Goal: Information Seeking & Learning: Check status

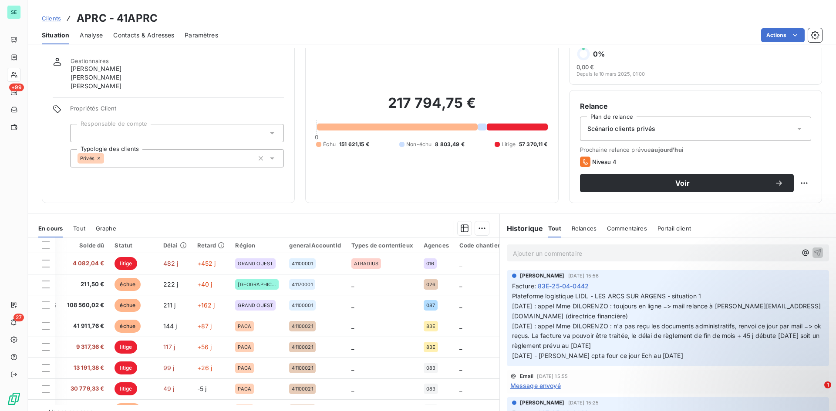
scroll to position [44, 0]
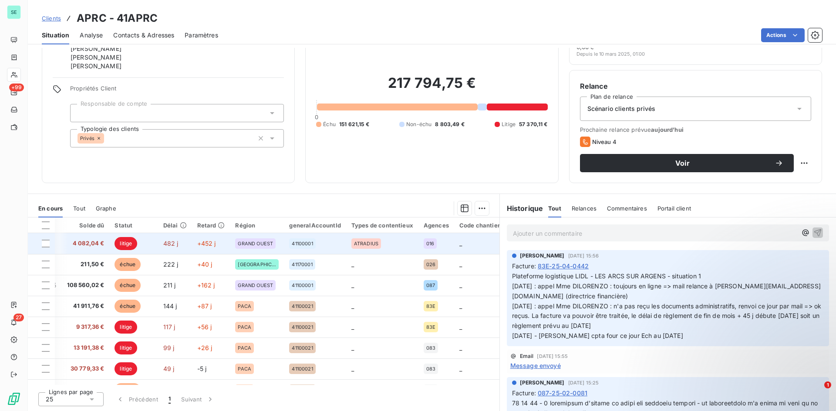
click at [326, 250] on td "41100001" at bounding box center [315, 243] width 62 height 21
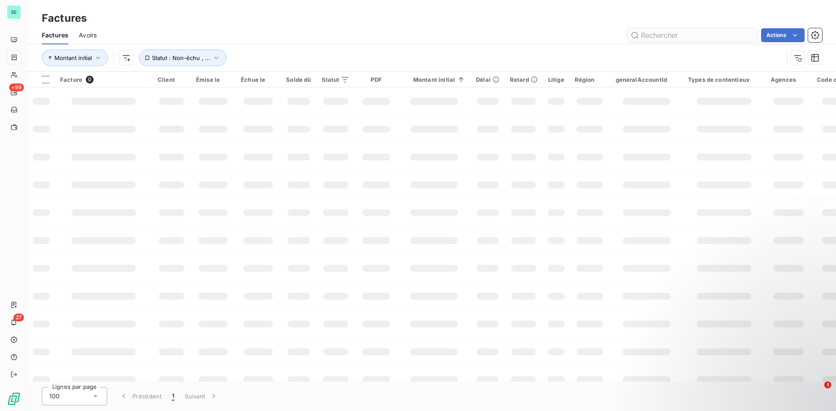
click at [697, 34] on input "text" at bounding box center [692, 35] width 131 height 14
click at [663, 32] on input "text" at bounding box center [692, 35] width 131 height 14
paste input "41URBAT"
type input "41URBAT"
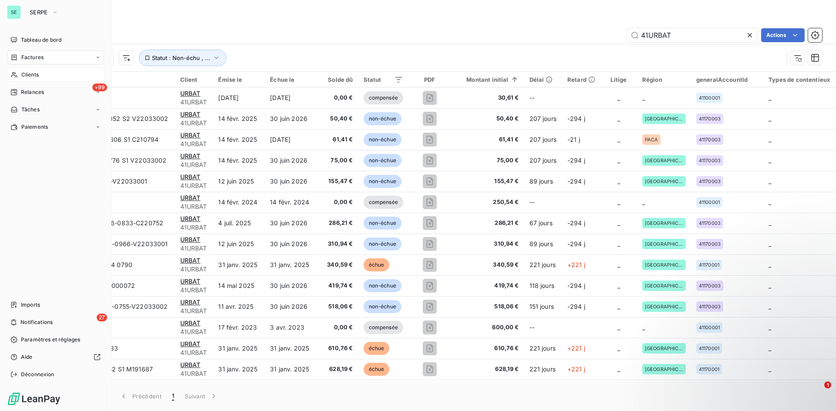
click at [21, 72] on span "Clients" at bounding box center [29, 75] width 17 height 8
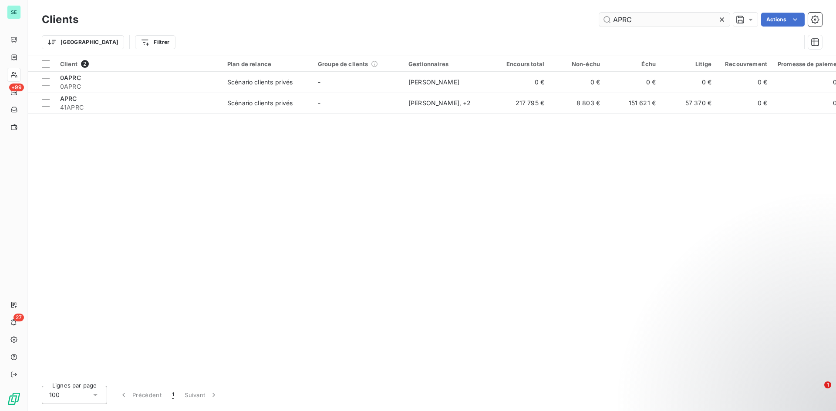
click at [656, 24] on input "APRC" at bounding box center [664, 20] width 131 height 14
drag, startPoint x: 639, startPoint y: 21, endPoint x: 622, endPoint y: 22, distance: 17.0
click at [622, 22] on input "APRC" at bounding box center [664, 20] width 131 height 14
click at [642, 21] on input "APRC" at bounding box center [664, 20] width 131 height 14
drag, startPoint x: 642, startPoint y: 21, endPoint x: 483, endPoint y: 8, distance: 159.9
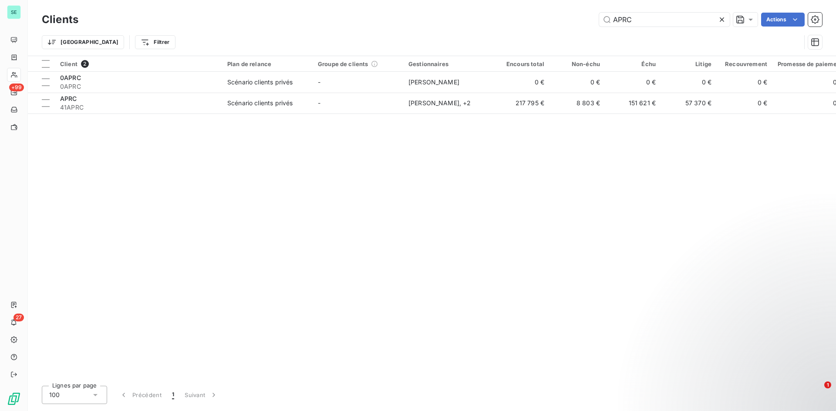
click at [483, 8] on div "Clients APRC Actions Trier Filtrer" at bounding box center [432, 28] width 808 height 56
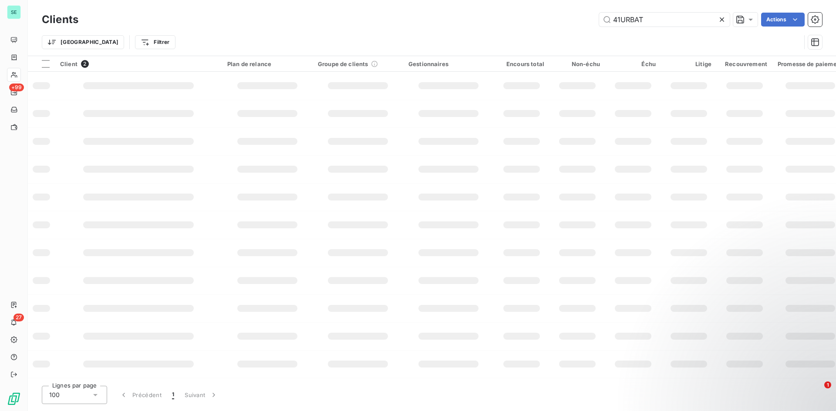
type input "41URBAT"
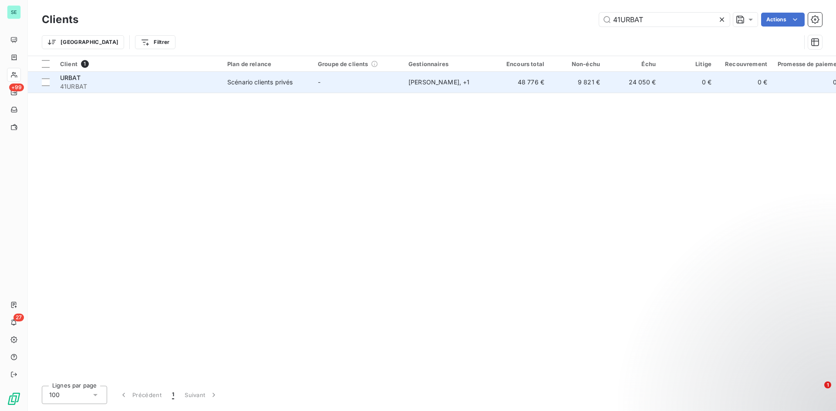
click at [91, 77] on div "URBAT" at bounding box center [138, 78] width 157 height 9
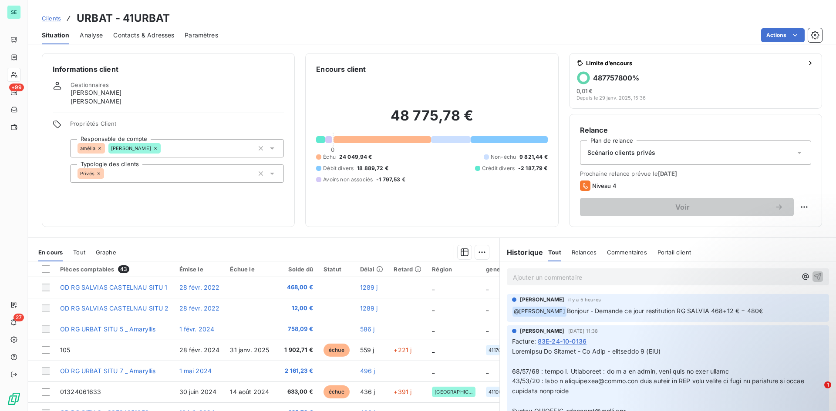
click at [535, 313] on span "@ [PERSON_NAME]" at bounding box center [539, 312] width 54 height 10
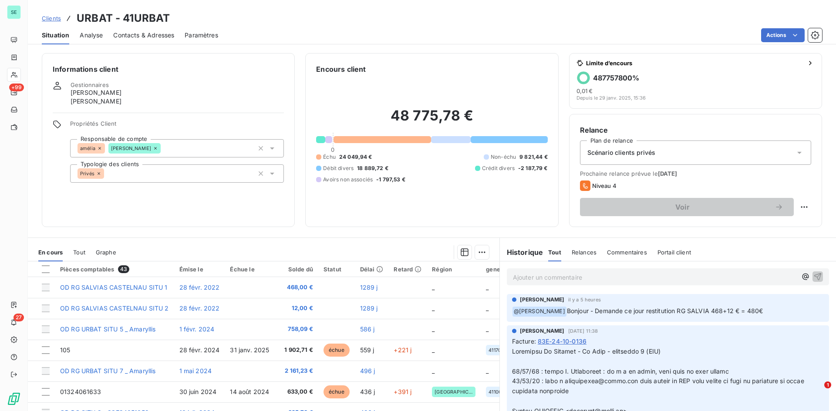
click at [567, 313] on span "Bonjour - Demande ce jour restitution RG SALVIA 468+12 € = 480€" at bounding box center [665, 310] width 196 height 7
click at [541, 313] on span "@ [PERSON_NAME]" at bounding box center [539, 312] width 54 height 10
click at [634, 308] on span "Bonjour - Demande ce jour restitution RG SALVIA 468+12 € = 480€" at bounding box center [665, 310] width 196 height 7
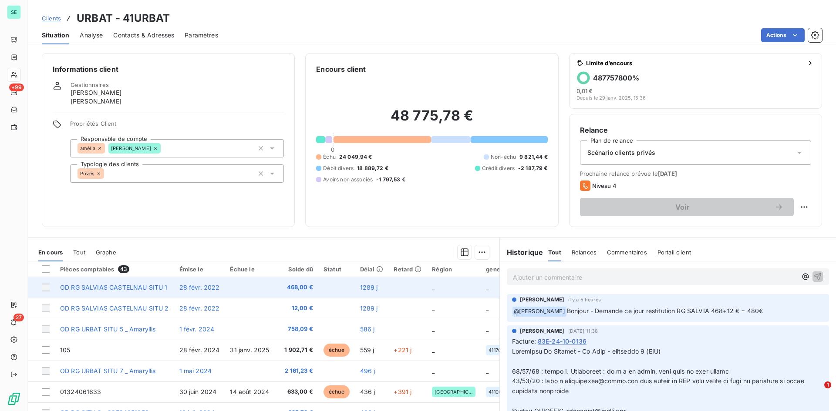
click at [138, 285] on span "OD RG SALVIAS CASTELNAU SITU 1" at bounding box center [114, 287] width 108 height 7
click at [50, 286] on td at bounding box center [41, 287] width 27 height 21
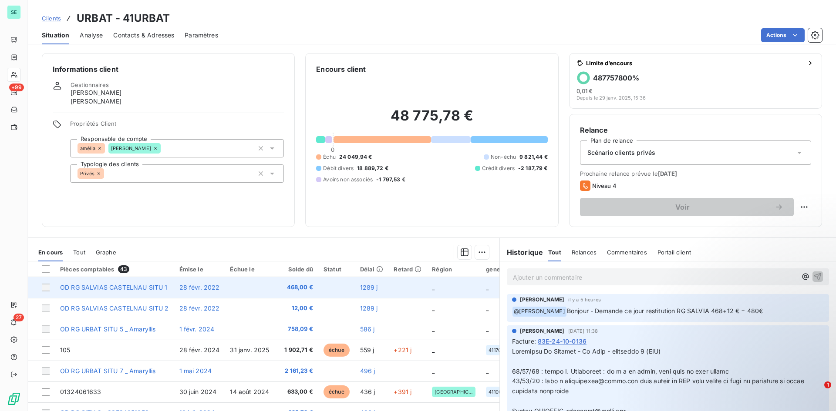
click at [46, 287] on div at bounding box center [46, 288] width 8 height 8
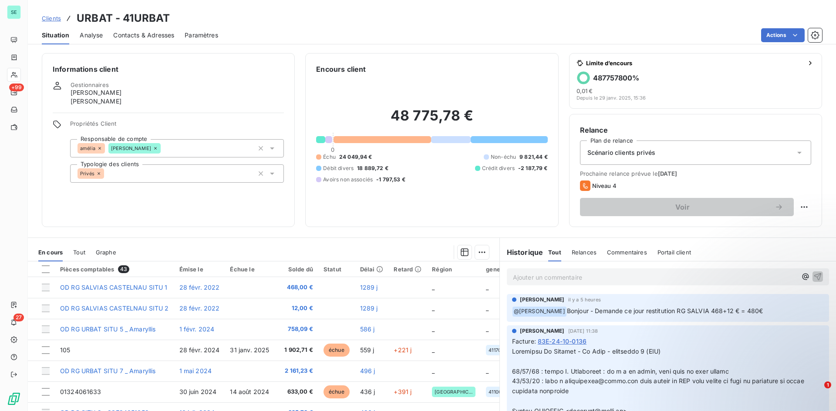
click at [88, 259] on div "En cours Tout Graphe" at bounding box center [263, 252] width 471 height 18
click at [85, 255] on span "Tout" at bounding box center [79, 252] width 12 height 7
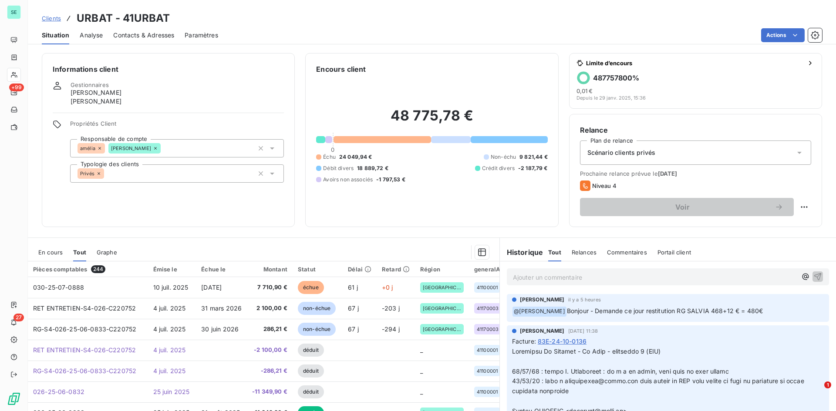
click at [572, 251] on span "Relances" at bounding box center [584, 252] width 25 height 7
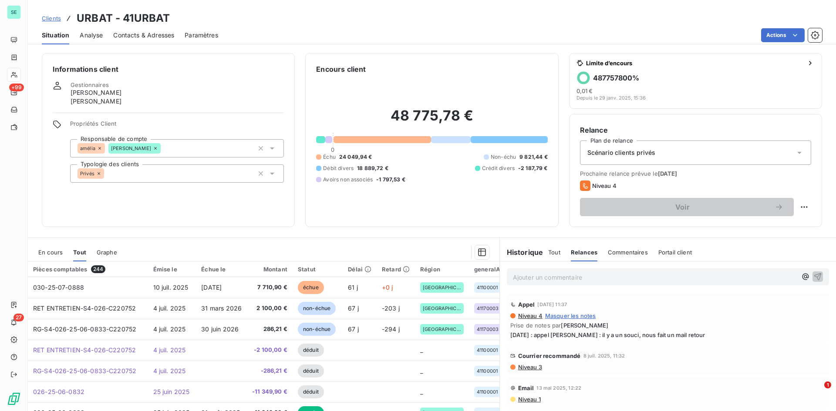
click at [626, 252] on span "Commentaires" at bounding box center [628, 252] width 40 height 7
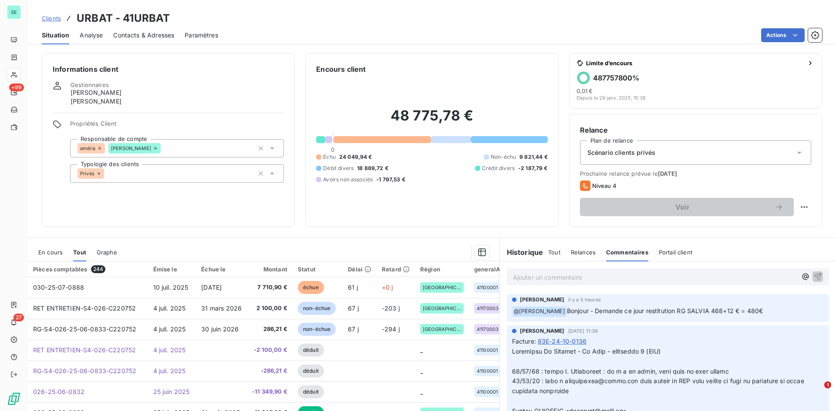
click at [660, 252] on span "Portail client" at bounding box center [676, 252] width 34 height 7
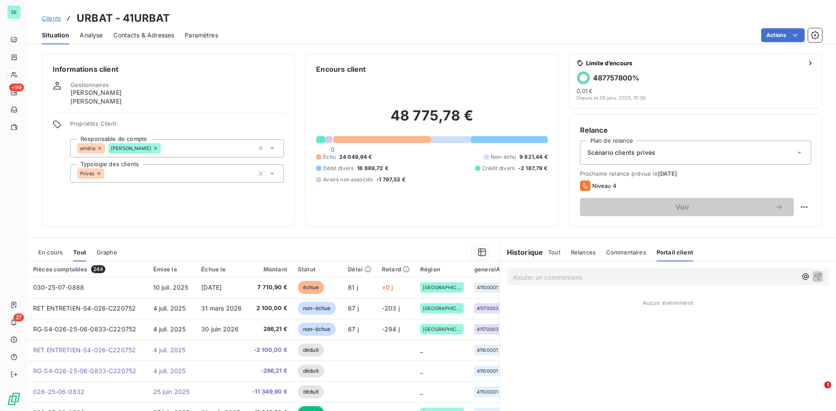
click at [611, 279] on p "Ajouter un commentaire ﻿" at bounding box center [655, 277] width 284 height 11
click at [636, 255] on span "Commentaires" at bounding box center [626, 252] width 40 height 7
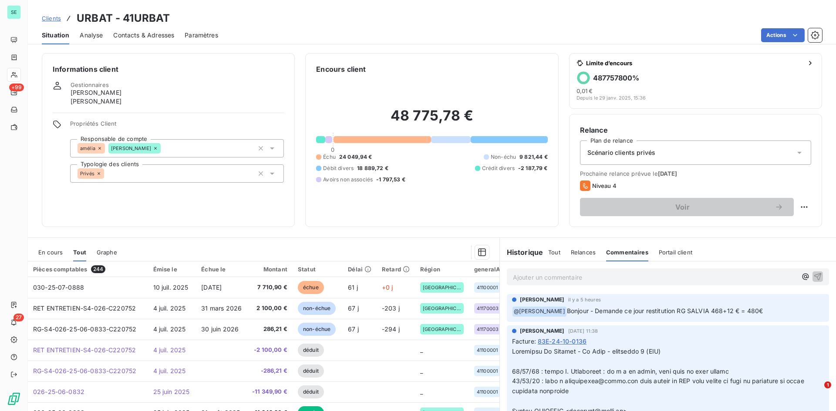
drag, startPoint x: 586, startPoint y: 313, endPoint x: 581, endPoint y: 312, distance: 5.5
click at [585, 313] on span "Bonjour - Demande ce jour restitution RG SALVIA 468+12 € = 480€" at bounding box center [665, 310] width 196 height 7
drag, startPoint x: 760, startPoint y: 313, endPoint x: 769, endPoint y: 304, distance: 13.2
click at [758, 313] on p "﻿ @ [PERSON_NAME] Bonjour - Demande ce jour restitution RG SALVIA 468+12 € = 48…" at bounding box center [668, 311] width 312 height 10
click at [799, 207] on html "SE +99 27 Clients URBAT - 41URBAT Situation Analyse Contacts & Adresses Paramèt…" at bounding box center [418, 205] width 836 height 411
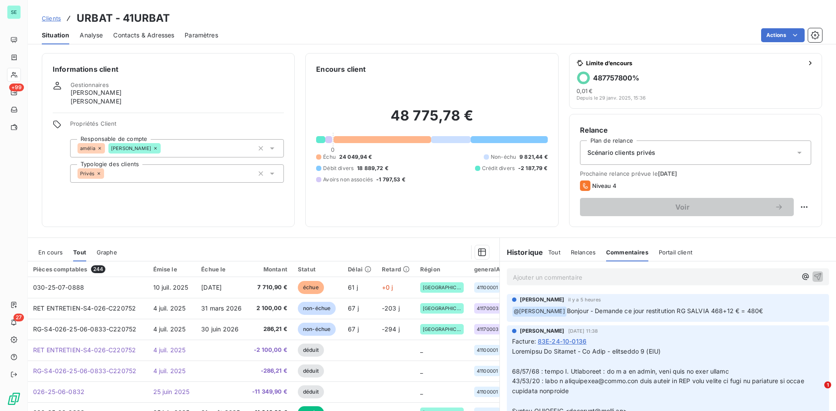
click at [335, 247] on html "SE +99 27 Clients URBAT - 41URBAT Situation Analyse Contacts & Adresses Paramèt…" at bounding box center [418, 205] width 836 height 411
click at [47, 249] on span "En cours" at bounding box center [50, 252] width 24 height 7
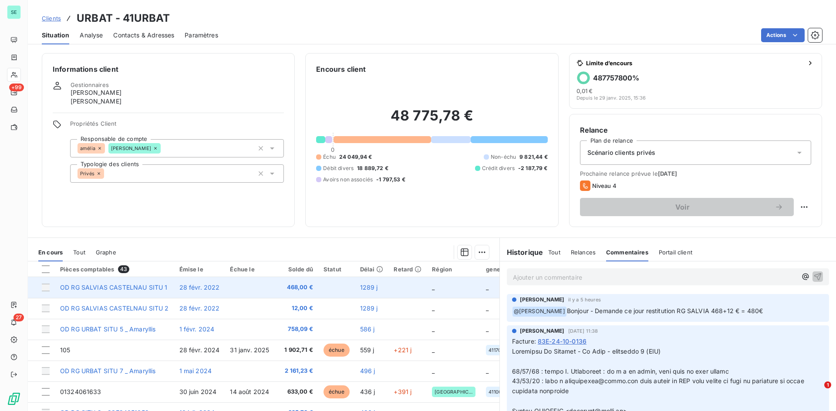
click at [68, 288] on span "OD RG SALVIAS CASTELNAU SITU 1" at bounding box center [114, 287] width 108 height 7
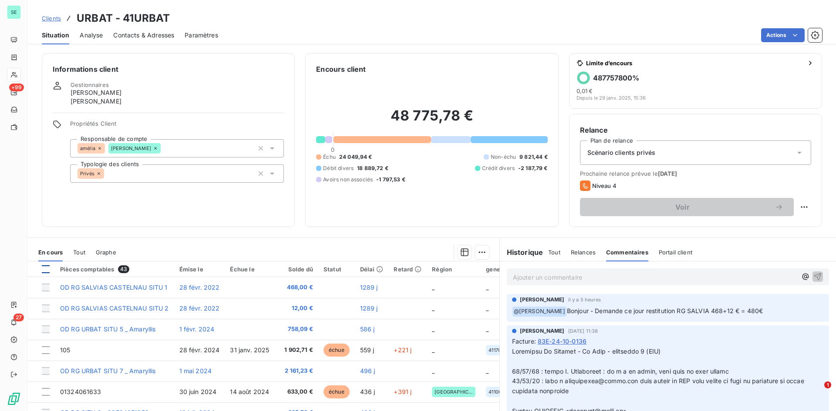
click at [44, 268] on div at bounding box center [46, 270] width 8 height 8
click at [44, 268] on icon at bounding box center [45, 269] width 5 height 5
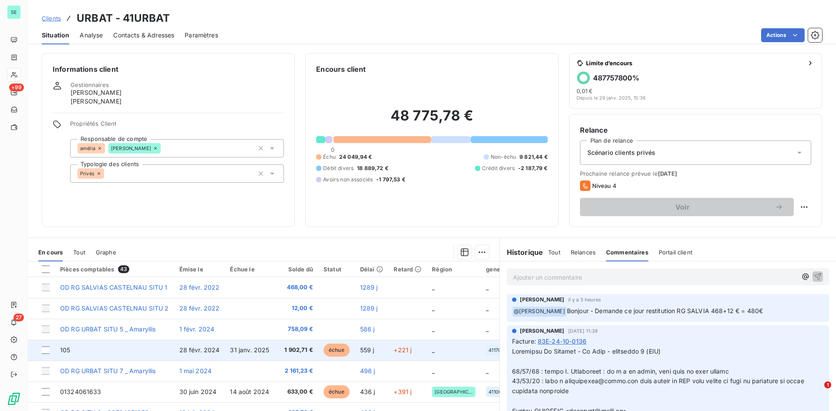
click at [209, 349] on span "28 févr. 2024" at bounding box center [199, 349] width 40 height 7
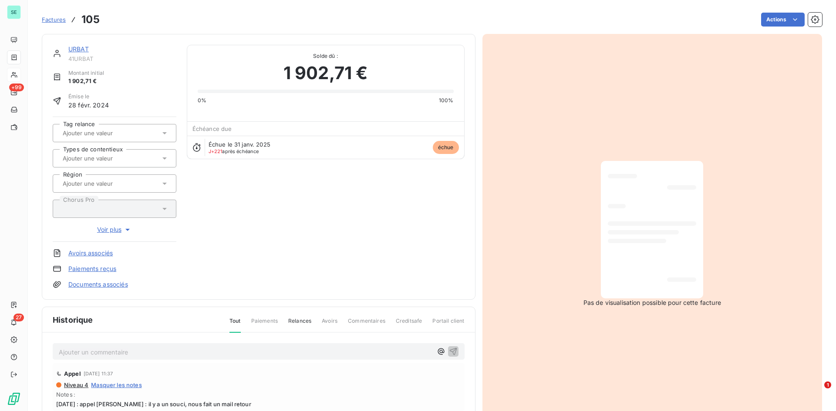
click at [136, 158] on div at bounding box center [110, 158] width 100 height 11
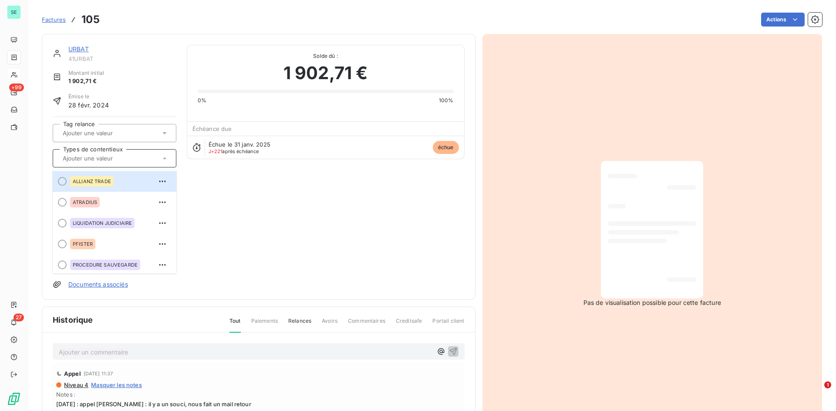
click at [136, 158] on div at bounding box center [110, 158] width 100 height 11
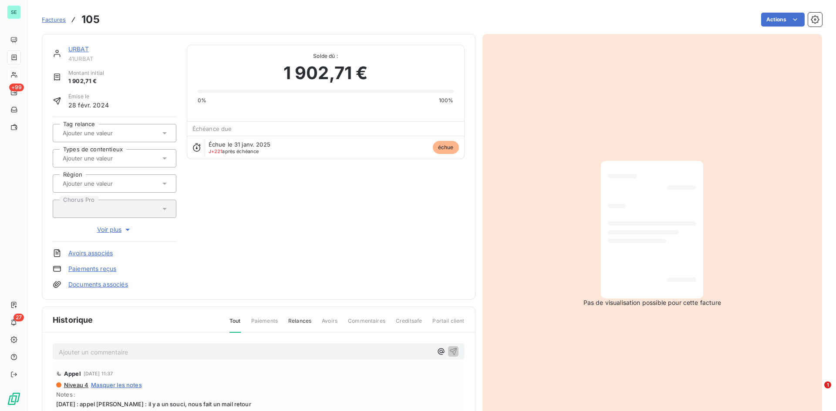
click at [145, 138] on div at bounding box center [110, 133] width 100 height 11
click at [137, 187] on div at bounding box center [110, 183] width 100 height 11
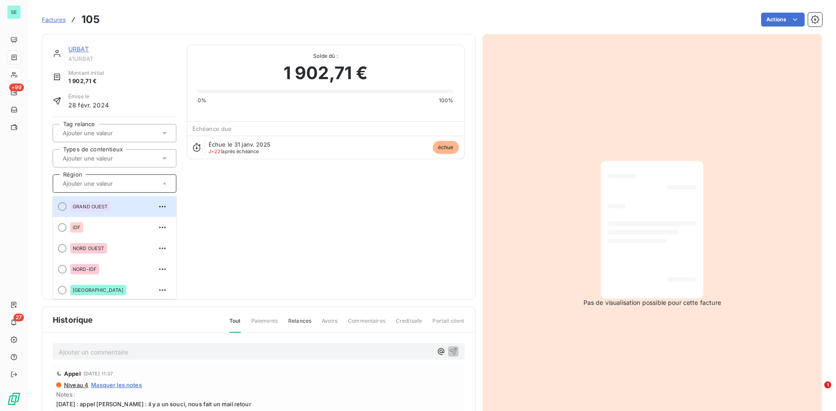
click at [137, 187] on div at bounding box center [110, 183] width 100 height 11
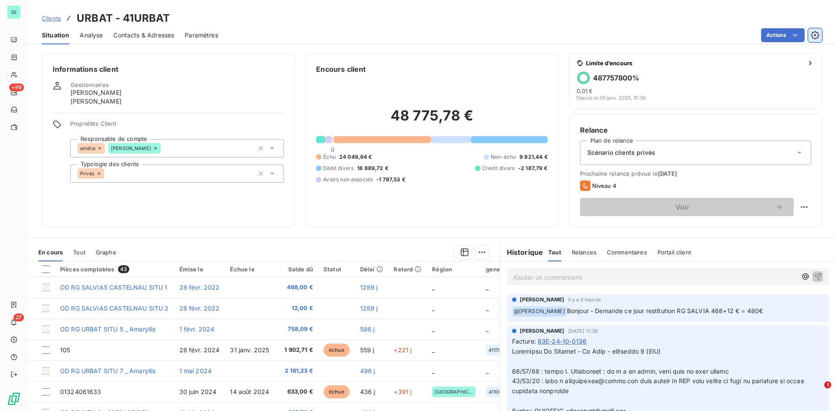
click at [811, 31] on icon "button" at bounding box center [815, 35] width 9 height 9
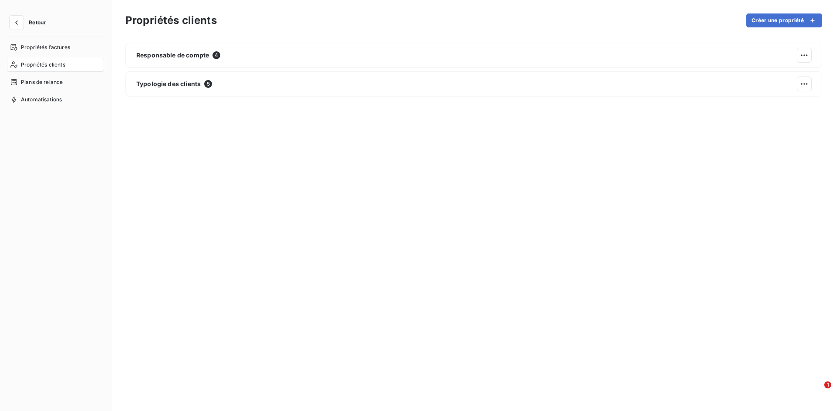
click at [812, 35] on section "Propriétés clients Créer une propriété Responsable de compte 4 Typologie des cl…" at bounding box center [473, 205] width 724 height 411
click at [47, 23] on button "Retour" at bounding box center [30, 23] width 46 height 14
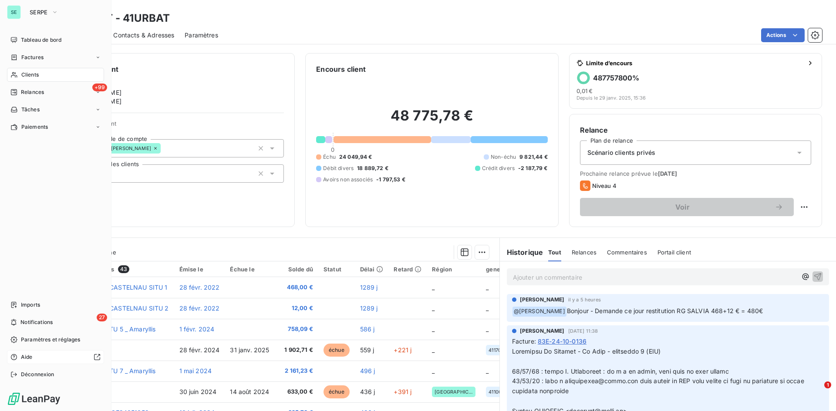
click at [26, 355] on span "Aide" at bounding box center [27, 357] width 12 height 8
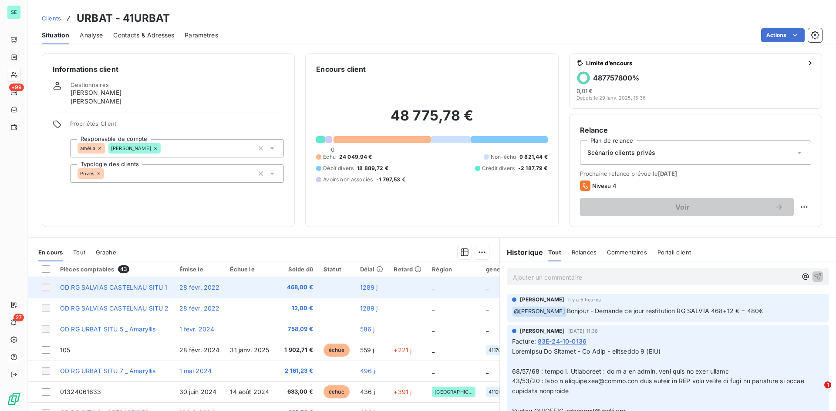
click at [308, 289] on span "468,00 €" at bounding box center [297, 287] width 32 height 9
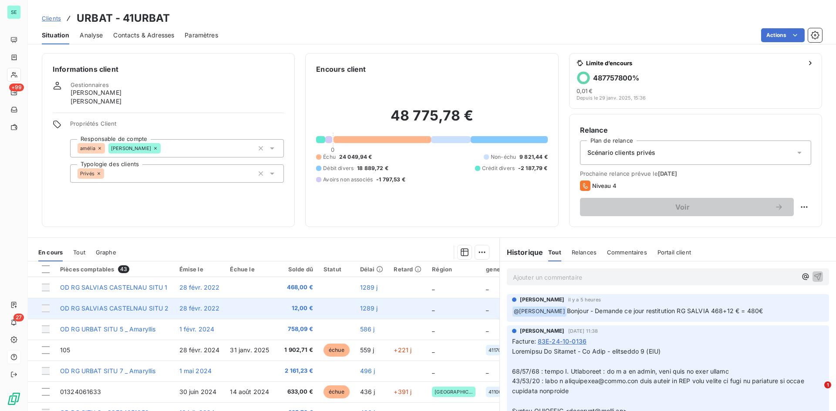
click at [97, 307] on span "OD RG SALVIAS CASTELNAU SITU 2" at bounding box center [114, 308] width 109 height 7
click at [47, 309] on div at bounding box center [46, 309] width 8 height 8
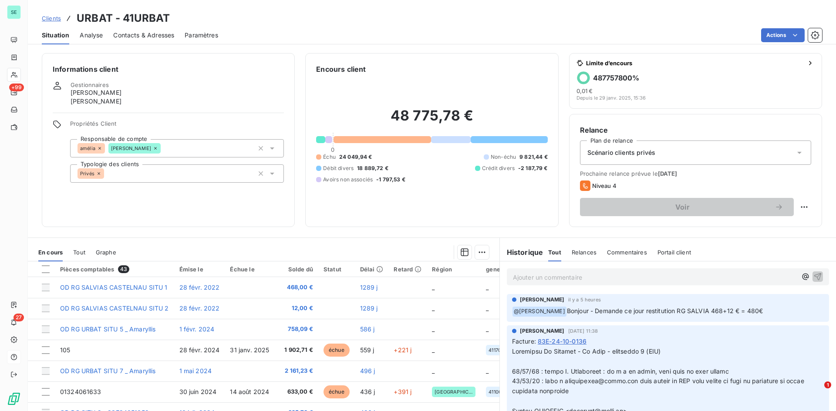
click at [101, 271] on div "Pièces comptables 43" at bounding box center [114, 270] width 109 height 8
click at [49, 272] on div at bounding box center [46, 270] width 8 height 8
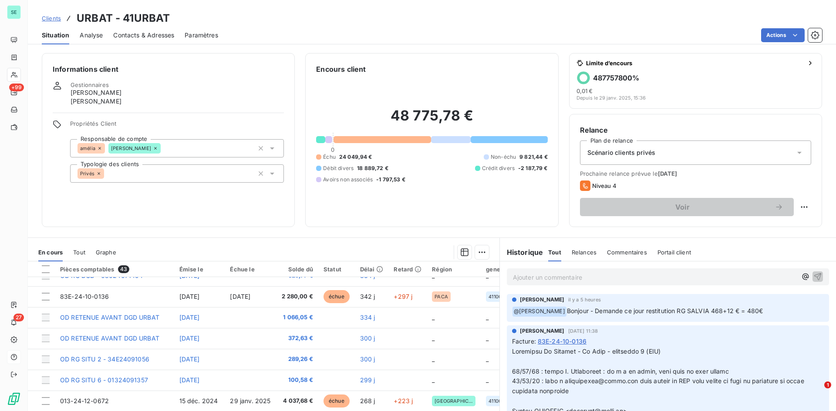
scroll to position [305, 0]
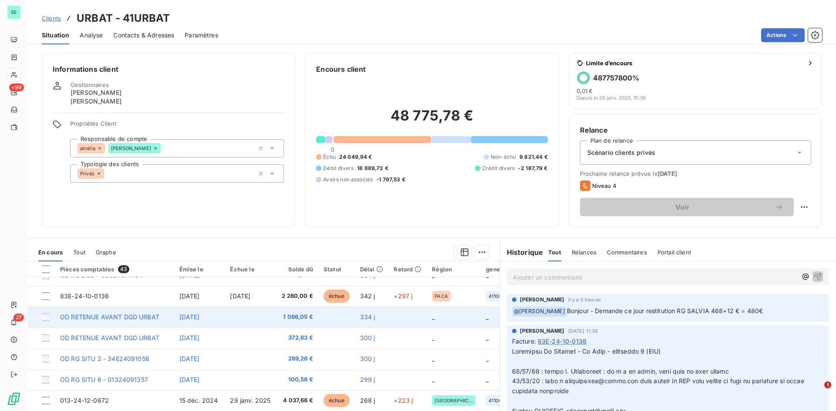
click at [263, 313] on td at bounding box center [250, 317] width 51 height 21
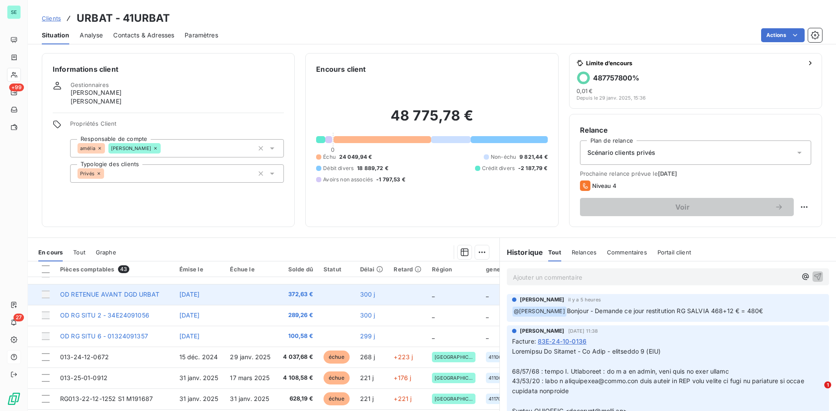
scroll to position [374, 0]
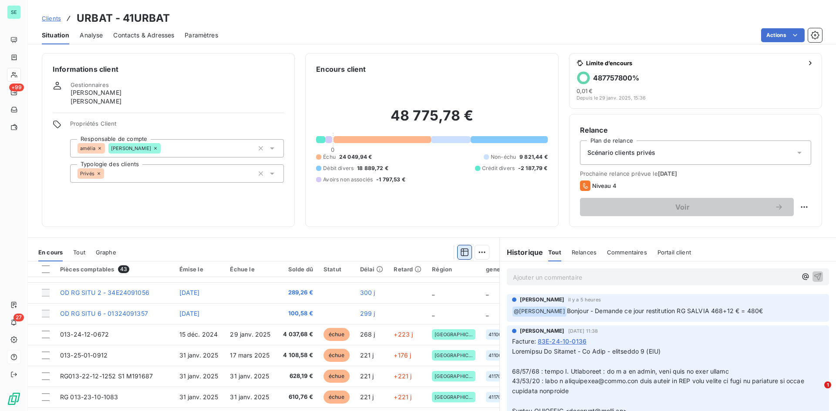
click at [465, 256] on button "button" at bounding box center [464, 253] width 14 height 14
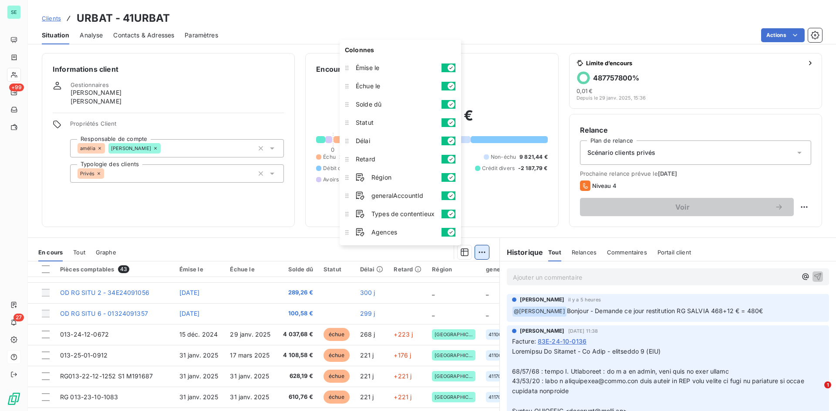
click at [484, 251] on html "SE +99 27 Clients URBAT - 41URBAT Situation Analyse Contacts & Adresses Paramèt…" at bounding box center [418, 205] width 836 height 411
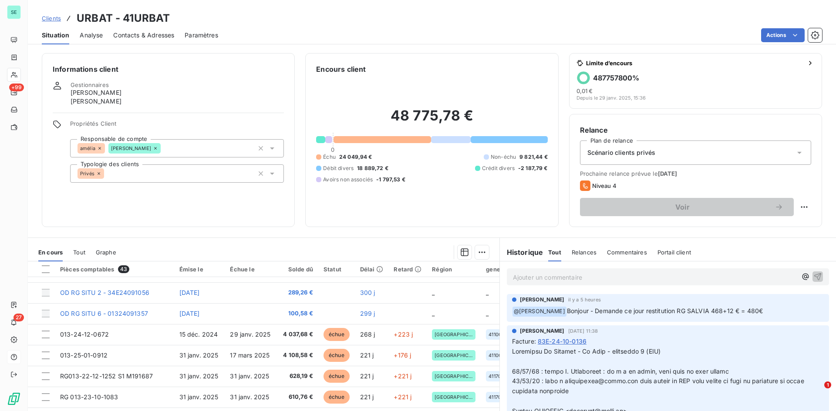
click at [381, 238] on html "SE +99 27 Clients URBAT - 41URBAT Situation Analyse Contacts & Adresses Paramèt…" at bounding box center [418, 205] width 836 height 411
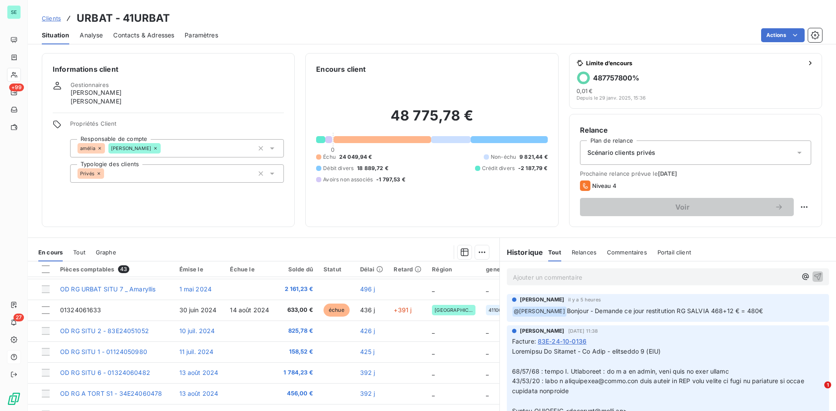
scroll to position [0, 0]
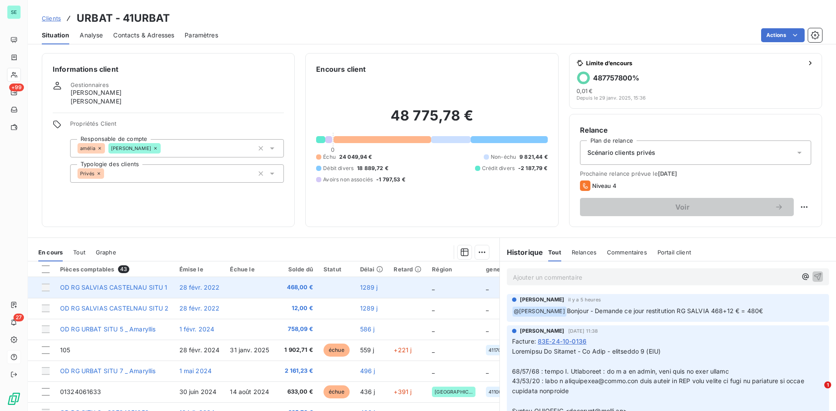
click at [60, 291] on td "OD RG SALVIAS CASTELNAU SITU 1" at bounding box center [114, 287] width 119 height 21
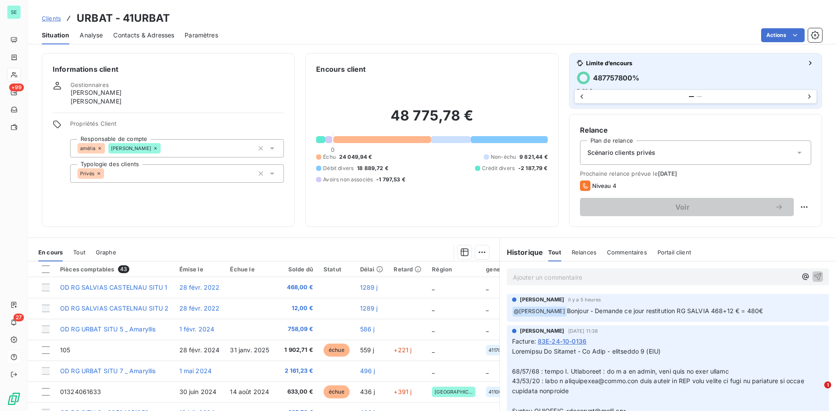
click at [774, 63] on span "Limite d’encours" at bounding box center [694, 63] width 217 height 7
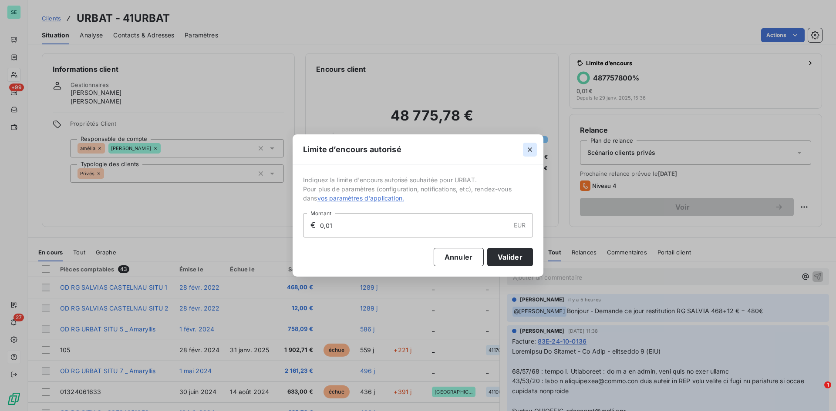
click at [523, 152] on button "button" at bounding box center [530, 150] width 14 height 14
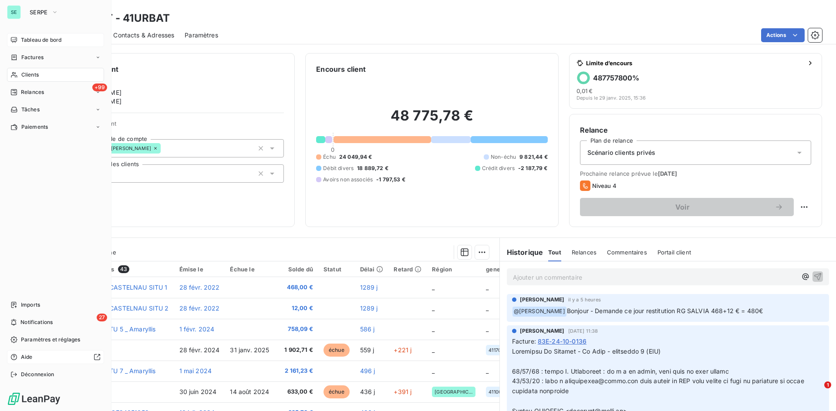
click at [22, 40] on span "Tableau de bord" at bounding box center [41, 40] width 40 height 8
